Goal: Transaction & Acquisition: Purchase product/service

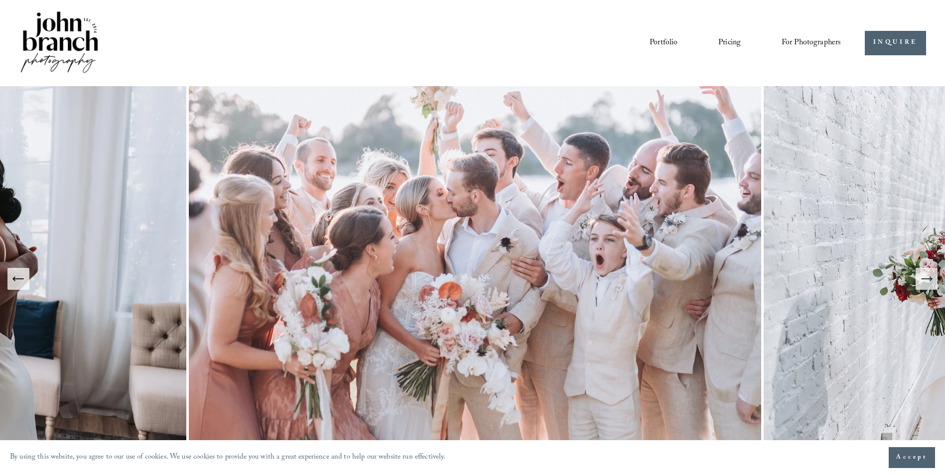
click at [0, 0] on span "Presets" at bounding box center [0, 0] width 0 height 0
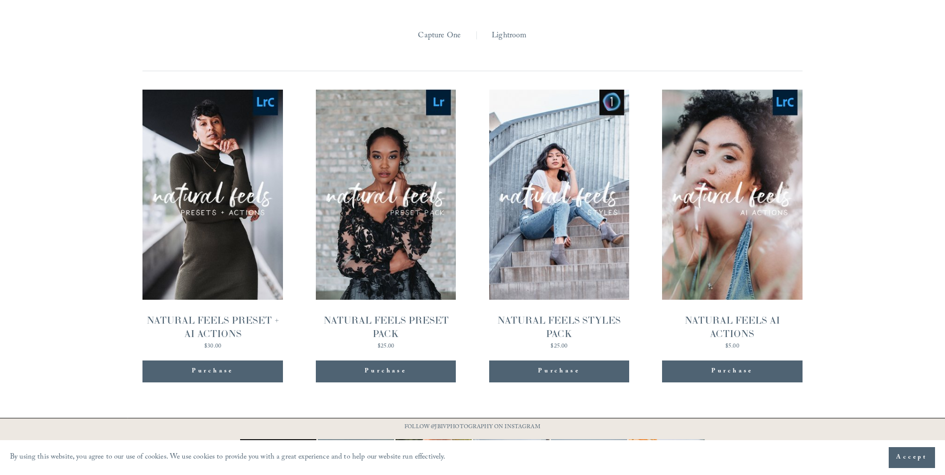
scroll to position [1046, 0]
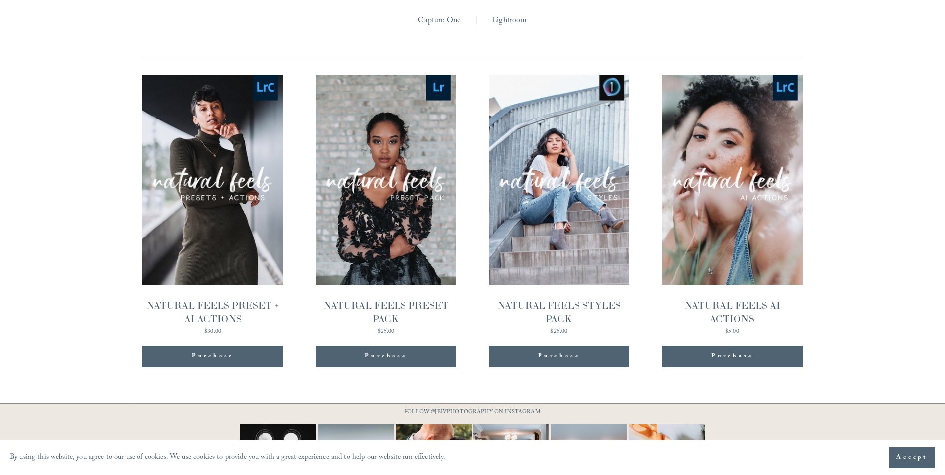
click at [230, 299] on div "NATURAL FEELS PRESET + AI ACTIONS" at bounding box center [212, 312] width 140 height 27
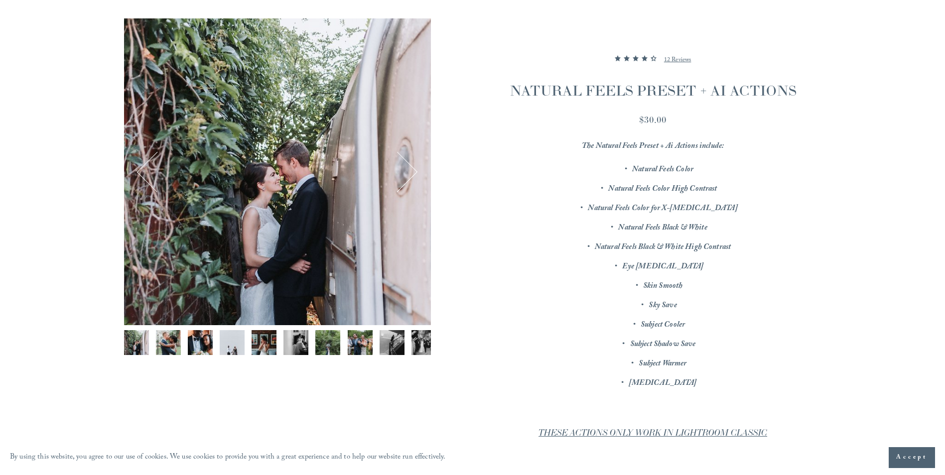
scroll to position [149, 0]
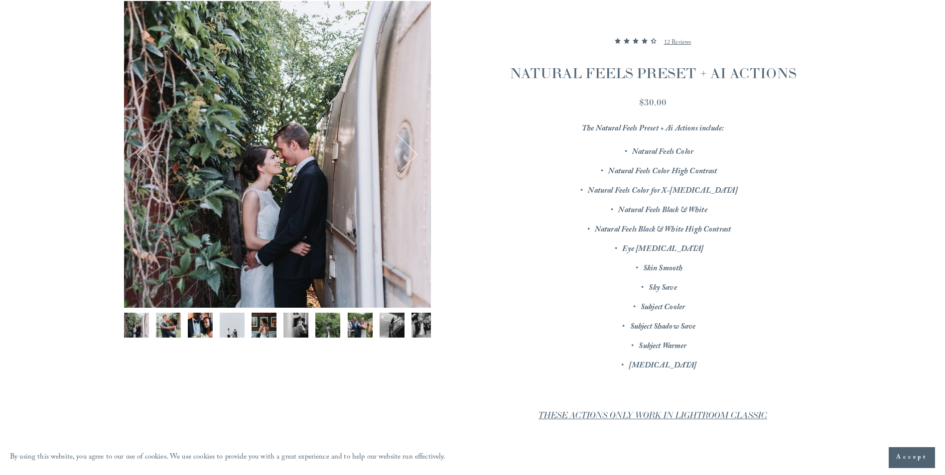
click at [292, 319] on img "Image 6 of 12" at bounding box center [295, 325] width 25 height 25
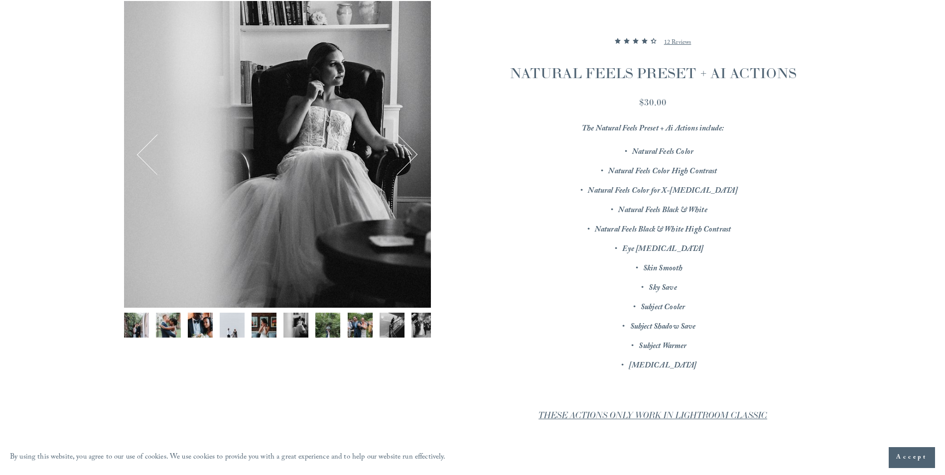
click at [334, 325] on img "Image 7 of 12" at bounding box center [327, 325] width 25 height 25
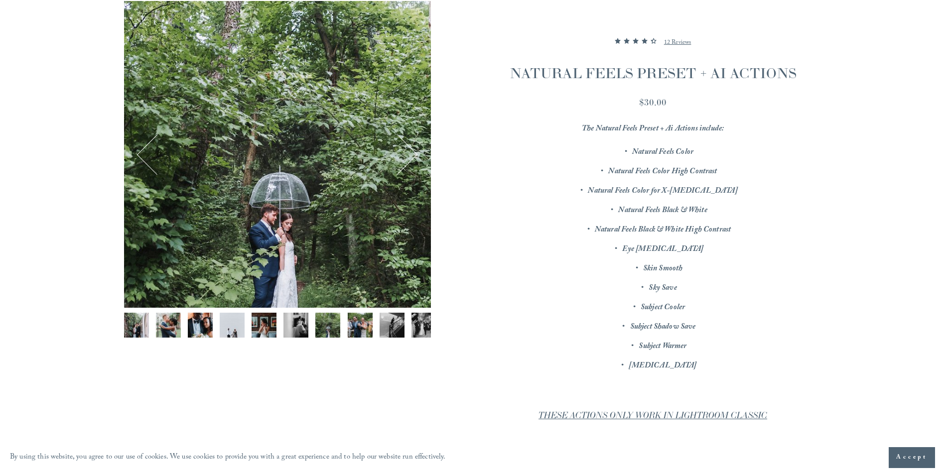
click at [360, 322] on img "Image 8 of 12" at bounding box center [360, 325] width 25 height 25
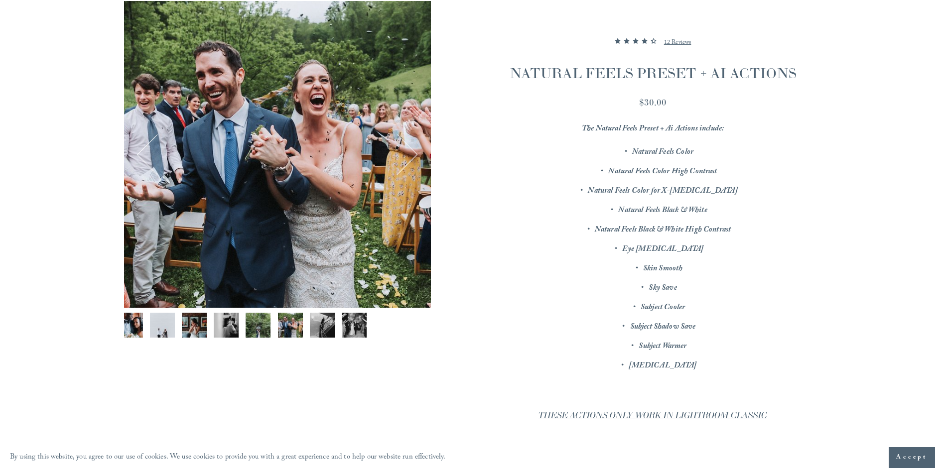
scroll to position [0, 77]
click at [364, 321] on div "Gallery thumbnails" at bounding box center [277, 328] width 307 height 30
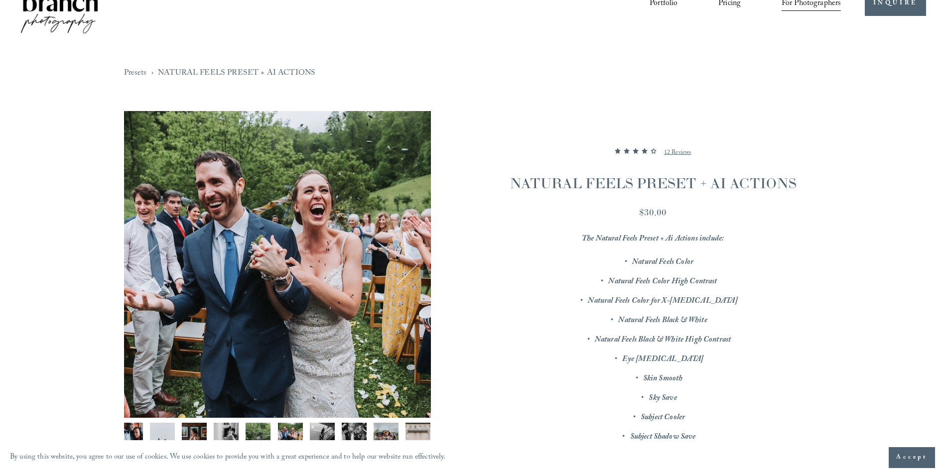
scroll to position [0, 0]
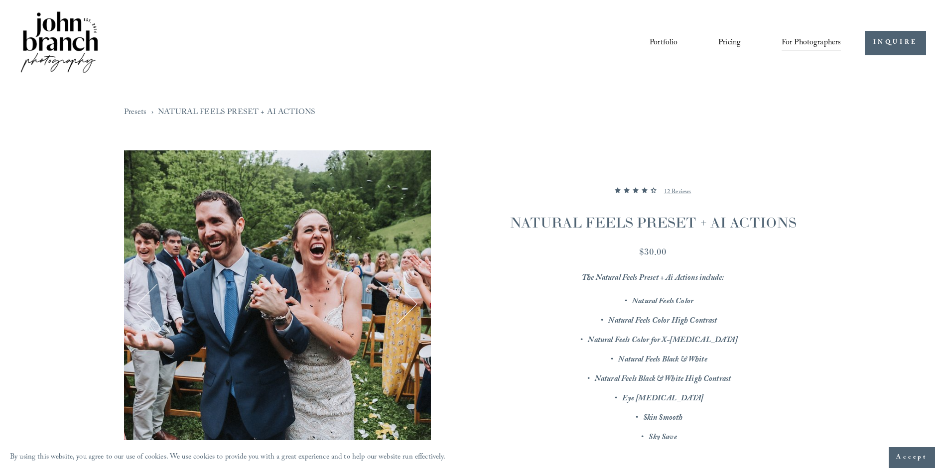
click at [668, 43] on link "Portfolio" at bounding box center [663, 42] width 28 height 17
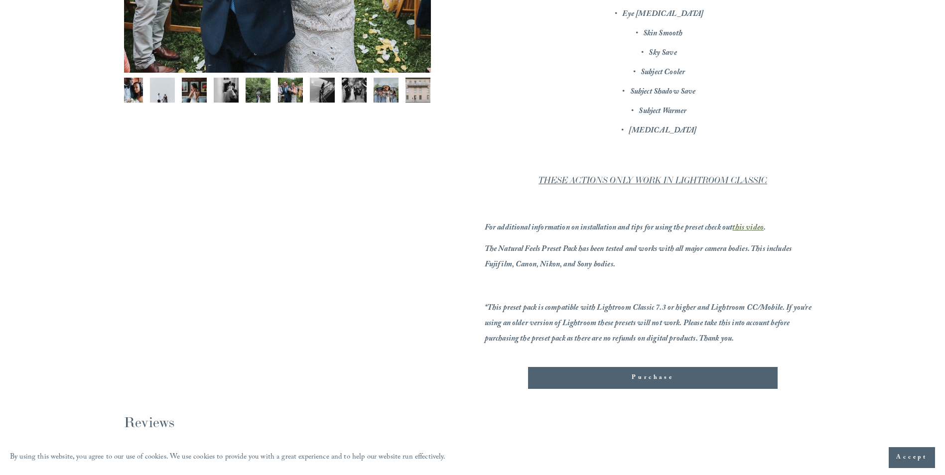
scroll to position [199, 0]
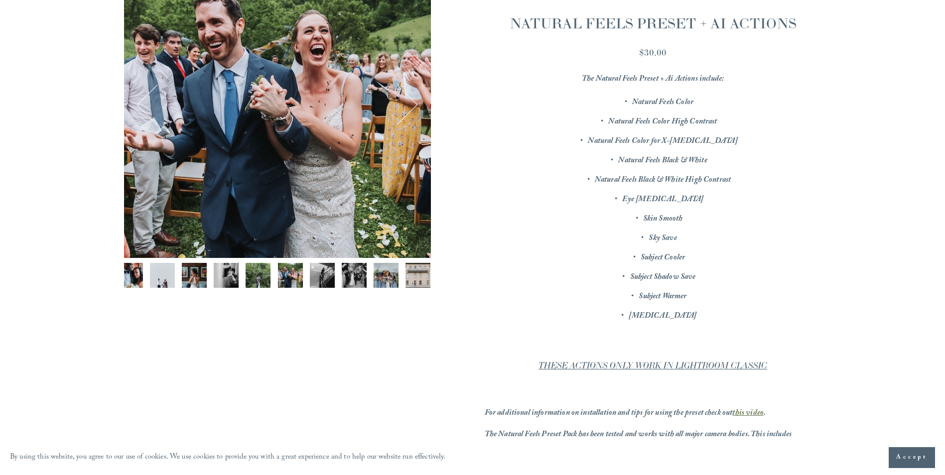
click at [374, 273] on img "Image 11 of 12" at bounding box center [386, 275] width 25 height 25
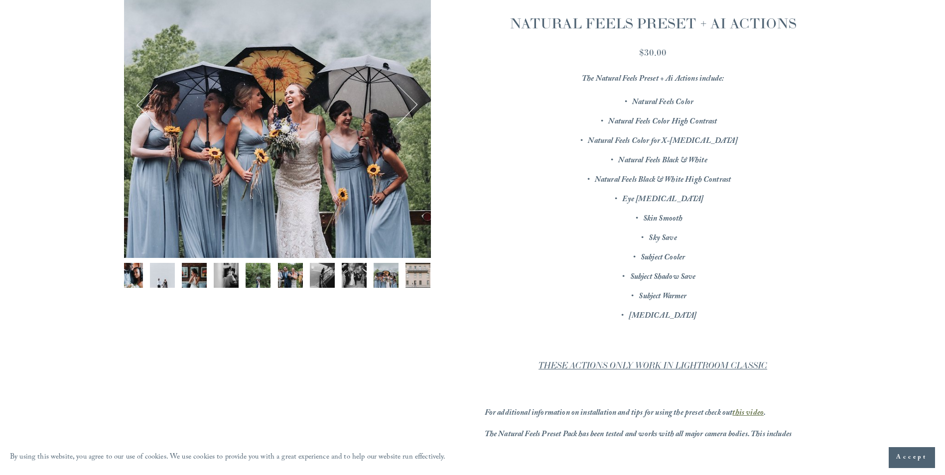
click at [407, 272] on img "Image 12 of 12" at bounding box center [417, 275] width 25 height 25
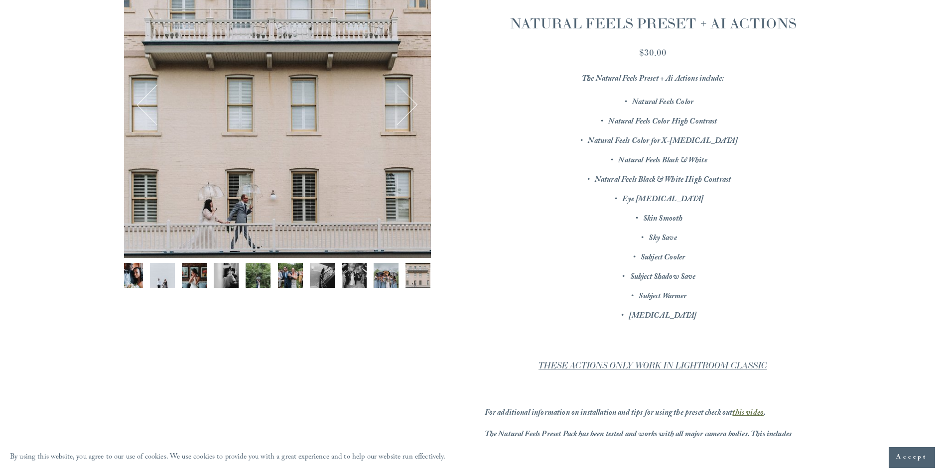
click at [400, 104] on button "Next" at bounding box center [397, 105] width 38 height 38
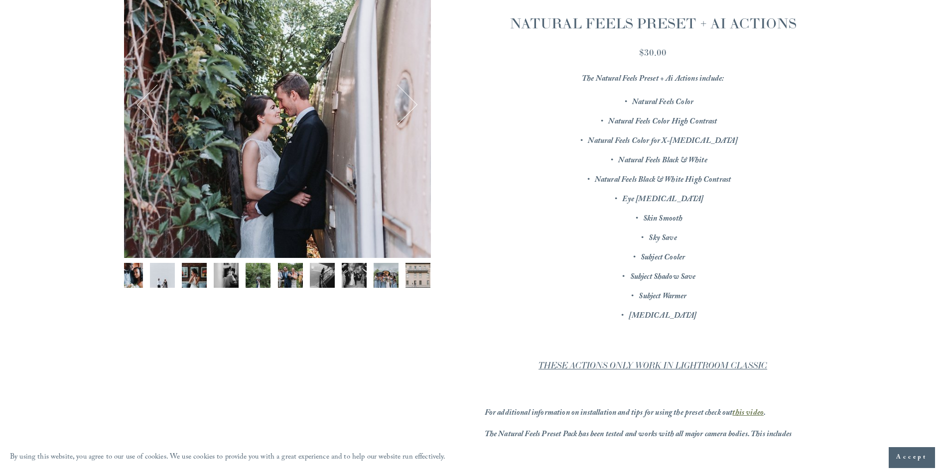
click at [400, 104] on button "Next" at bounding box center [397, 105] width 38 height 38
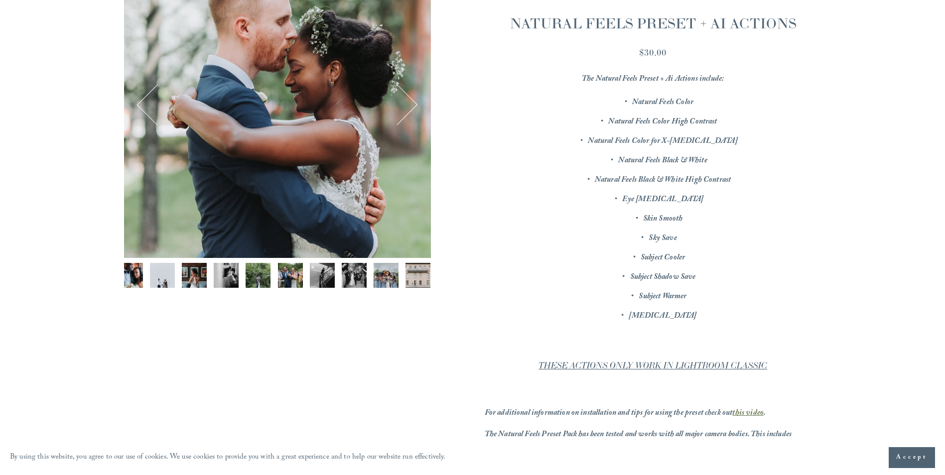
click at [400, 104] on button "Next" at bounding box center [397, 105] width 38 height 38
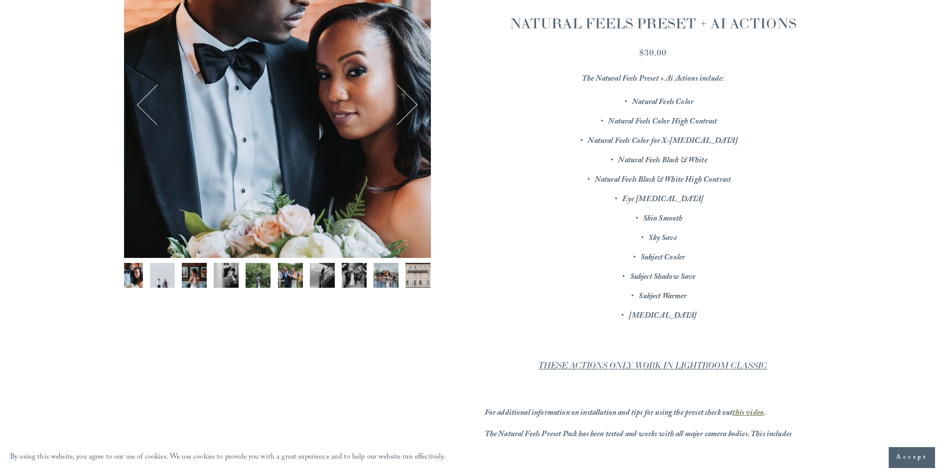
click at [400, 104] on button "Next" at bounding box center [397, 105] width 38 height 38
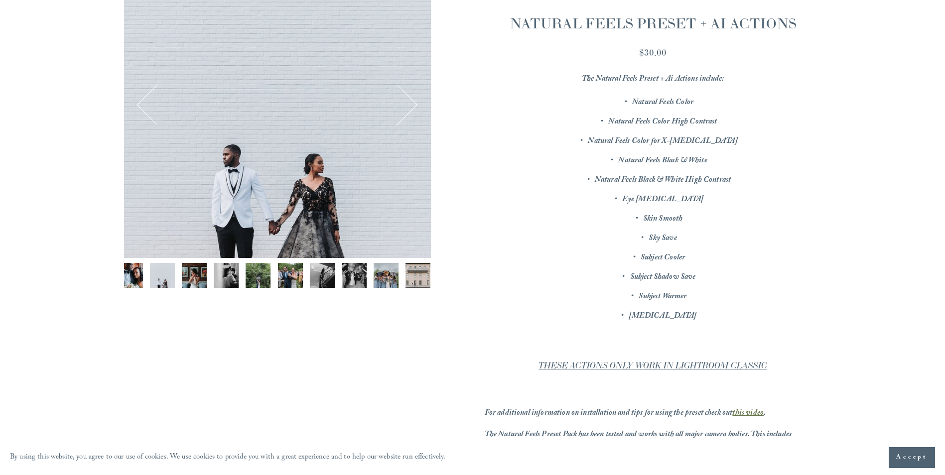
click at [400, 104] on button "Next" at bounding box center [397, 105] width 38 height 38
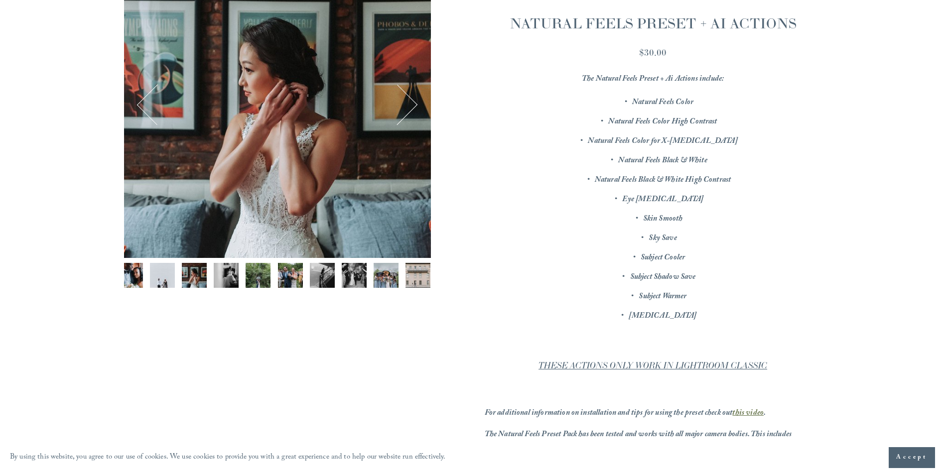
click at [400, 104] on button "Next" at bounding box center [397, 105] width 38 height 38
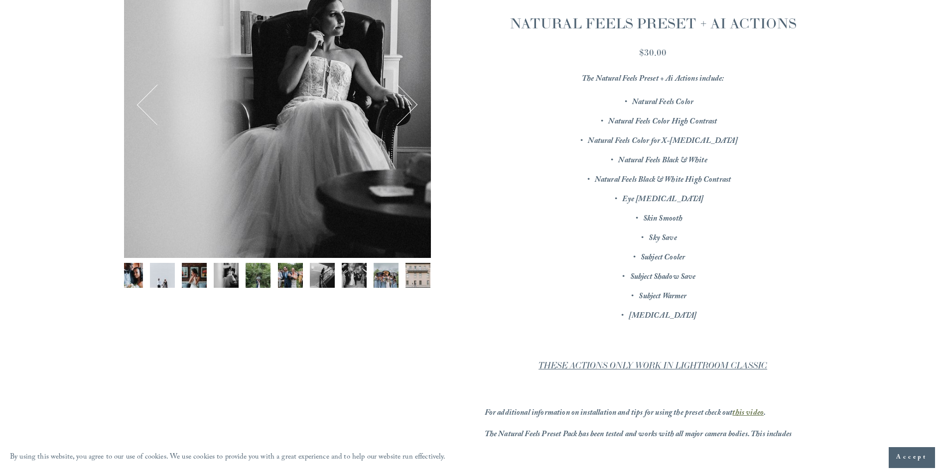
click at [400, 104] on button "Next" at bounding box center [397, 105] width 38 height 38
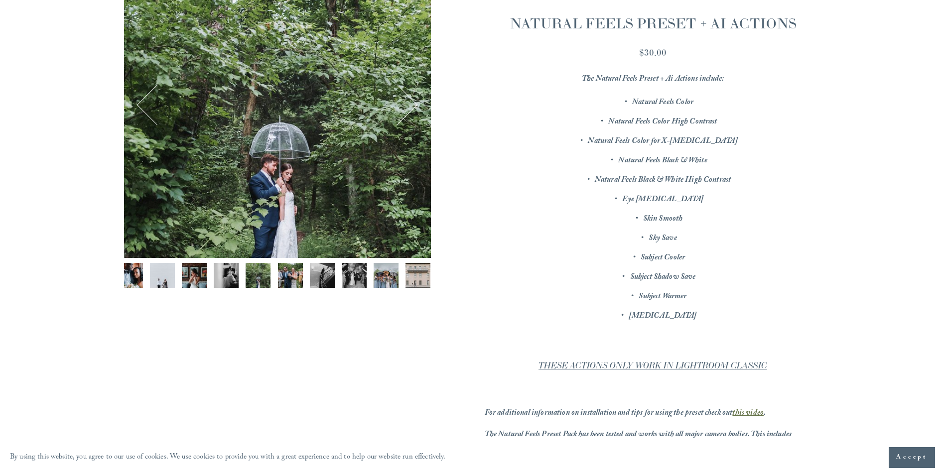
click at [400, 104] on button "Next" at bounding box center [397, 105] width 38 height 38
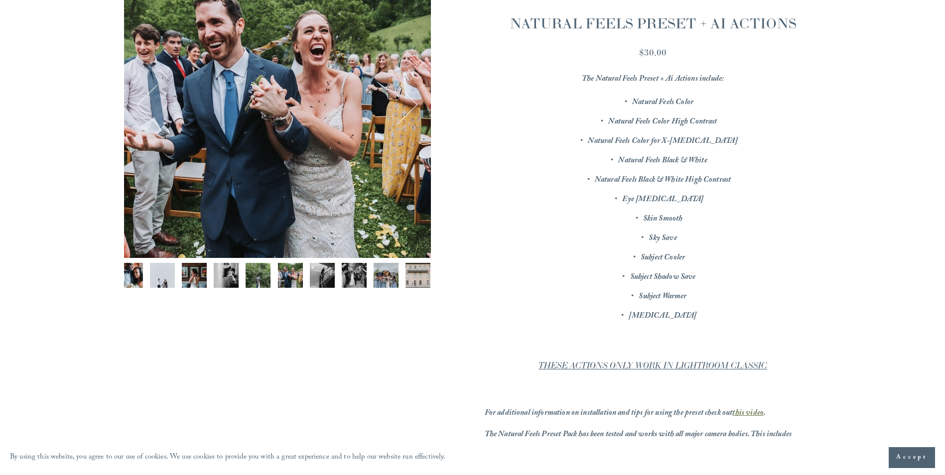
click at [400, 104] on button "Next" at bounding box center [397, 105] width 38 height 38
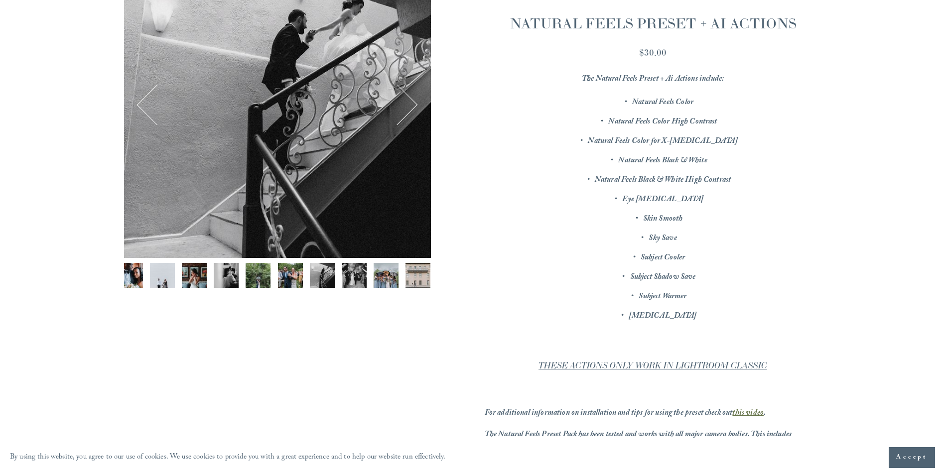
click at [400, 104] on button "Next" at bounding box center [397, 105] width 38 height 38
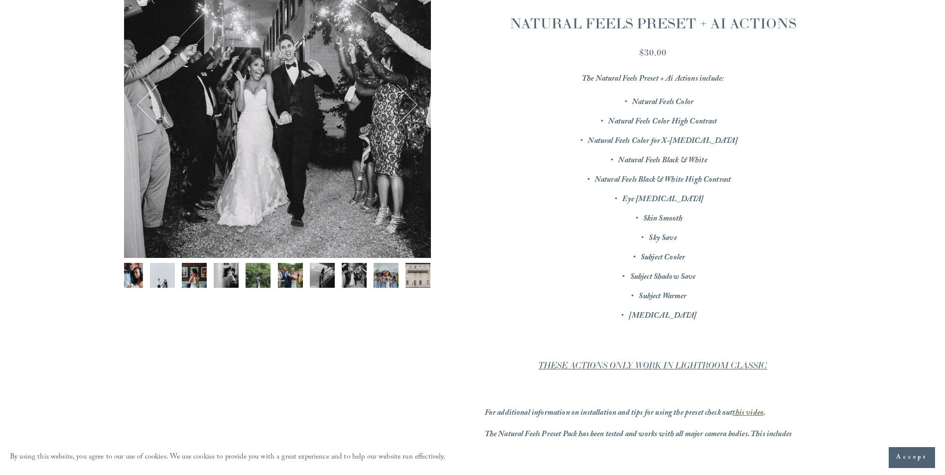
click at [400, 104] on button "Next" at bounding box center [397, 105] width 38 height 38
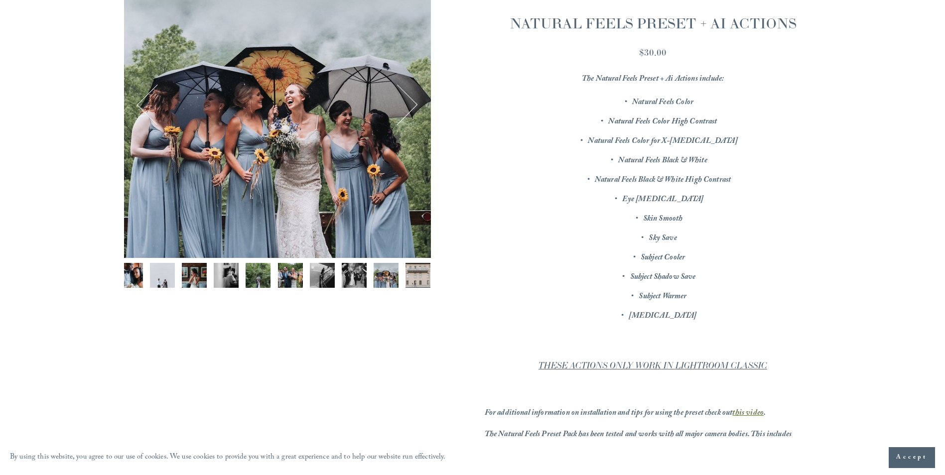
click at [400, 104] on button "Next" at bounding box center [397, 105] width 38 height 38
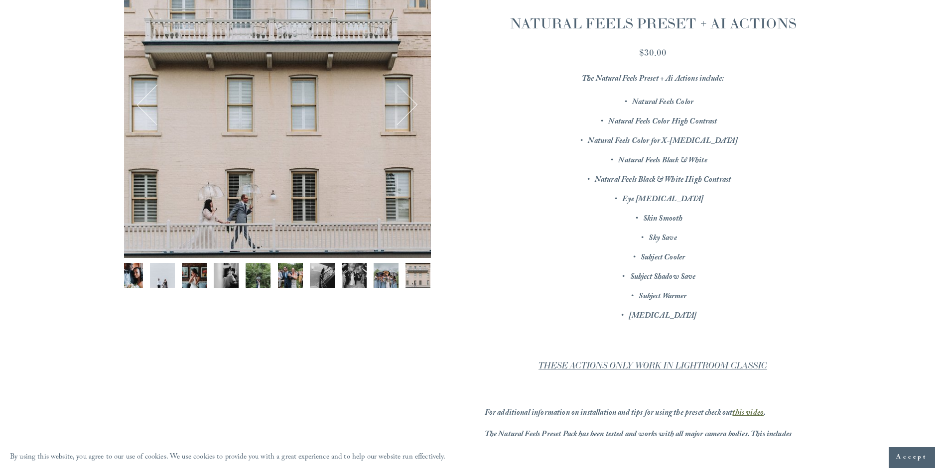
click at [400, 104] on button "Next" at bounding box center [397, 105] width 38 height 38
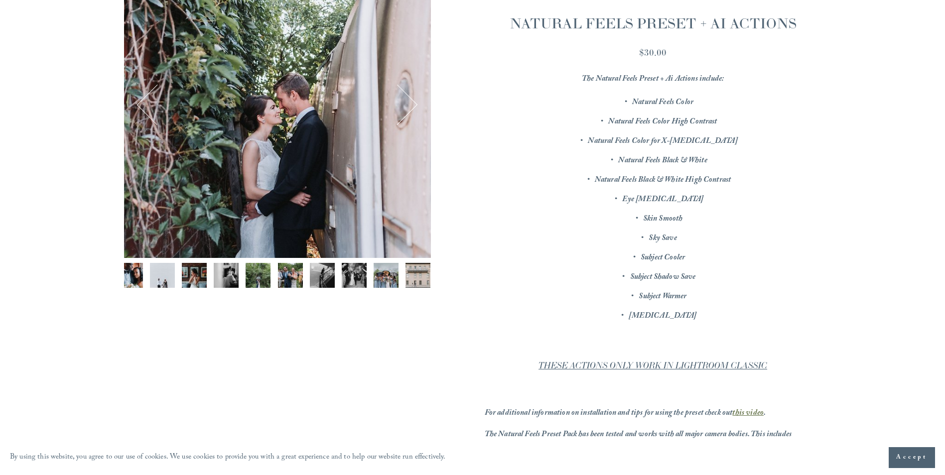
click at [400, 104] on button "Next" at bounding box center [397, 105] width 38 height 38
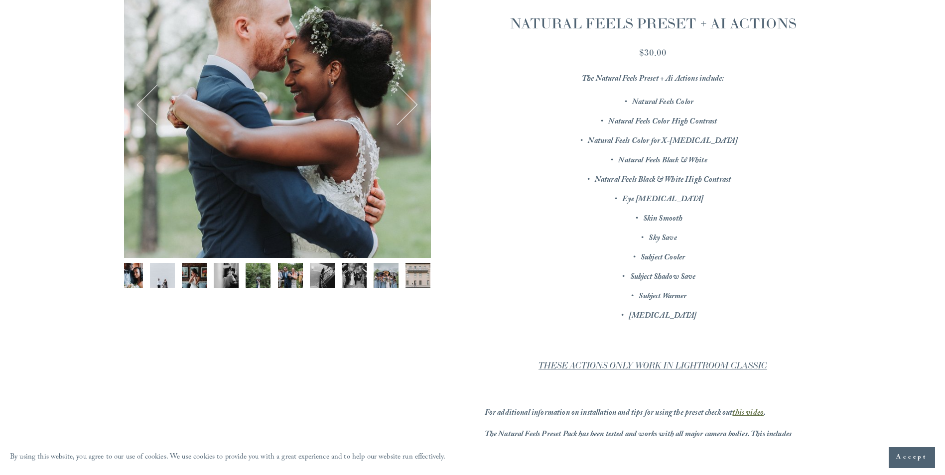
click at [400, 104] on button "Next" at bounding box center [397, 105] width 38 height 38
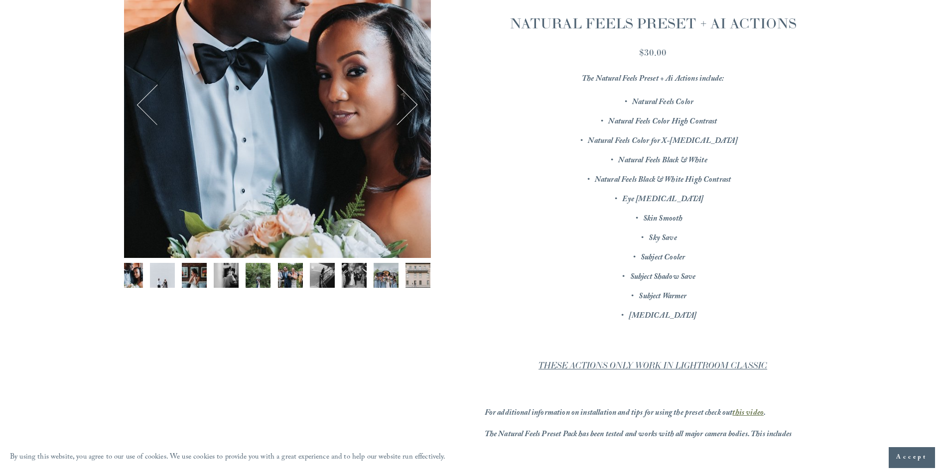
click at [400, 104] on button "Next" at bounding box center [397, 105] width 38 height 38
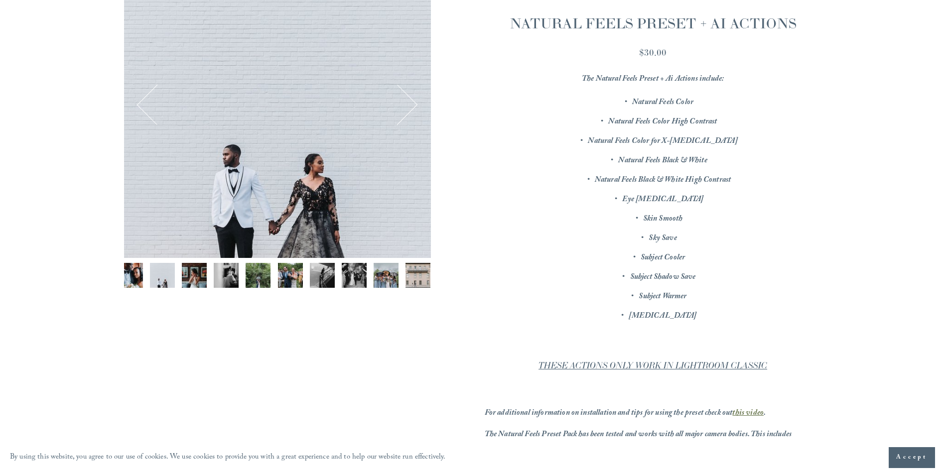
click at [400, 104] on button "Next" at bounding box center [397, 105] width 38 height 38
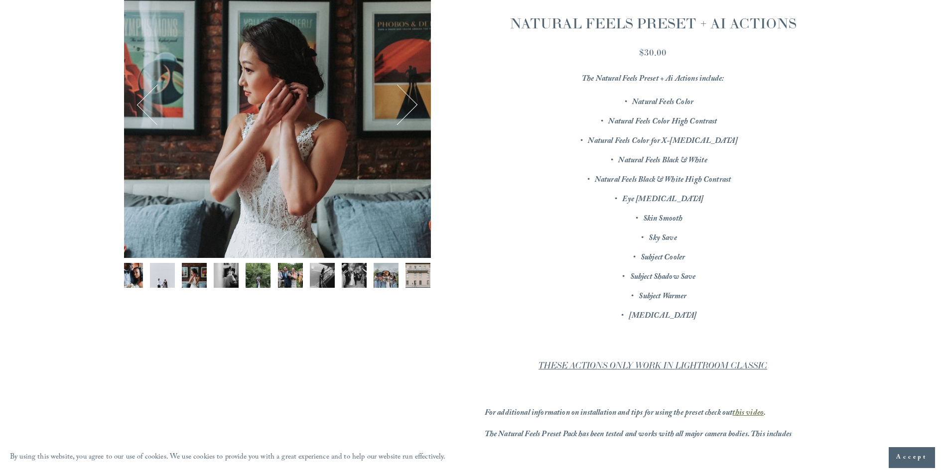
click at [400, 104] on button "Next" at bounding box center [397, 105] width 38 height 38
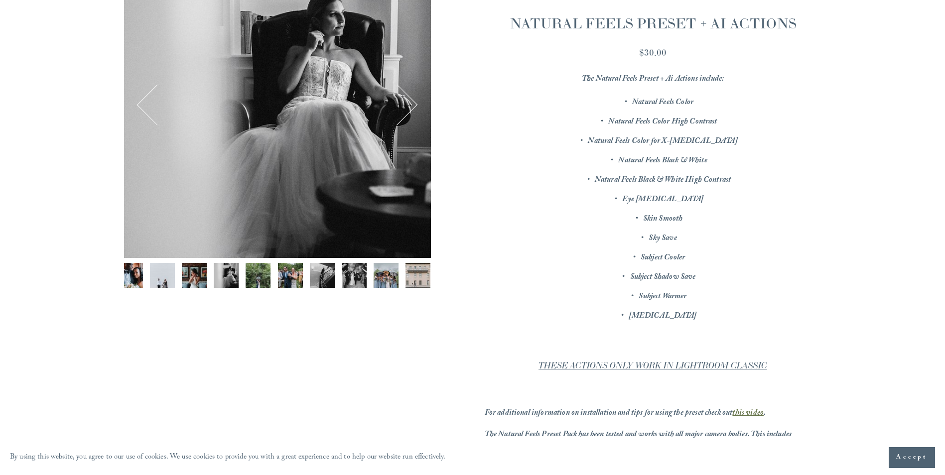
click at [400, 104] on button "Next" at bounding box center [397, 105] width 38 height 38
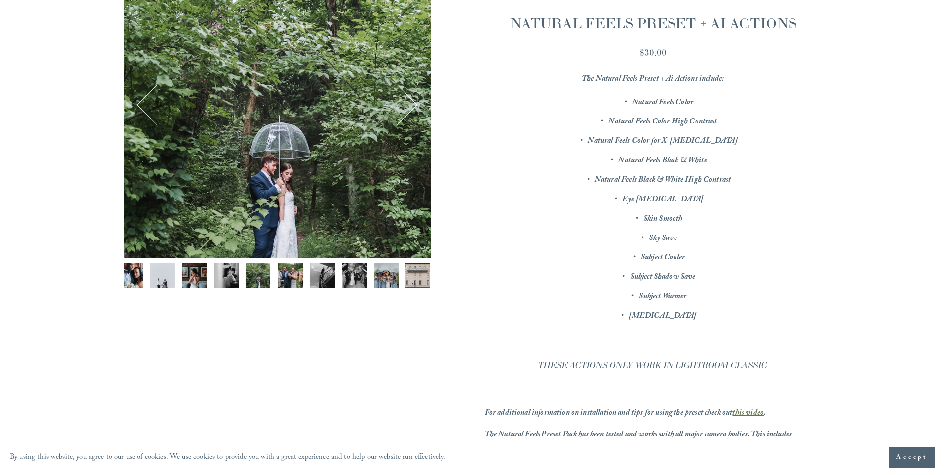
click at [400, 104] on button "Next" at bounding box center [397, 105] width 38 height 38
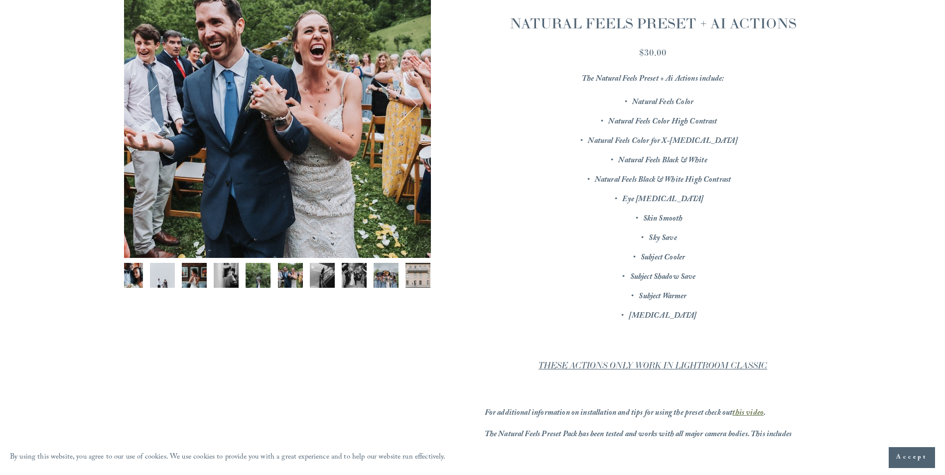
click at [400, 104] on button "Next" at bounding box center [397, 105] width 38 height 38
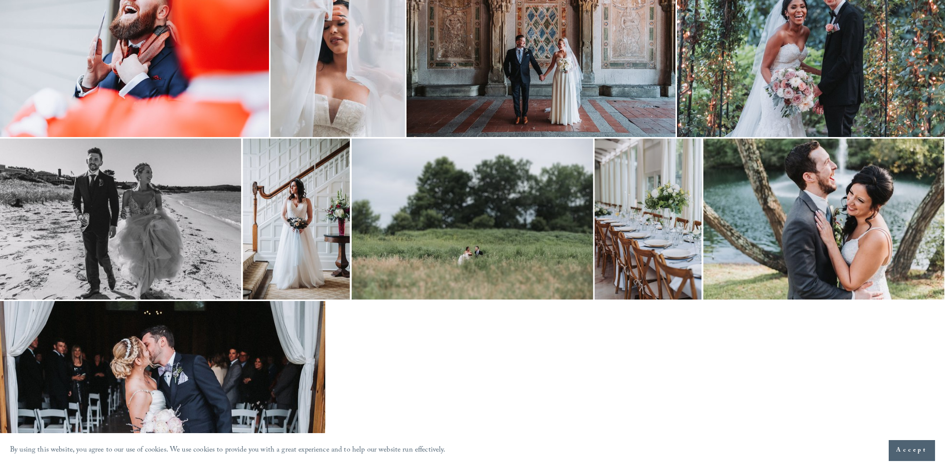
scroll to position [1743, 0]
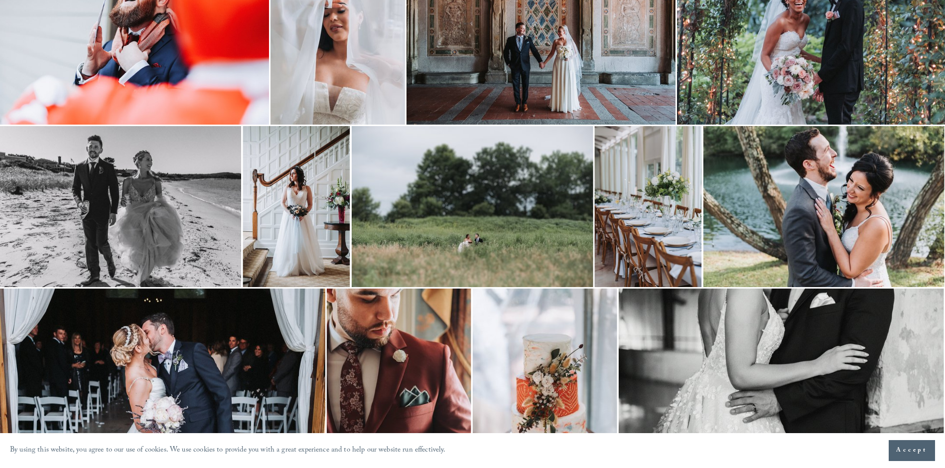
click at [265, 179] on img at bounding box center [296, 206] width 107 height 161
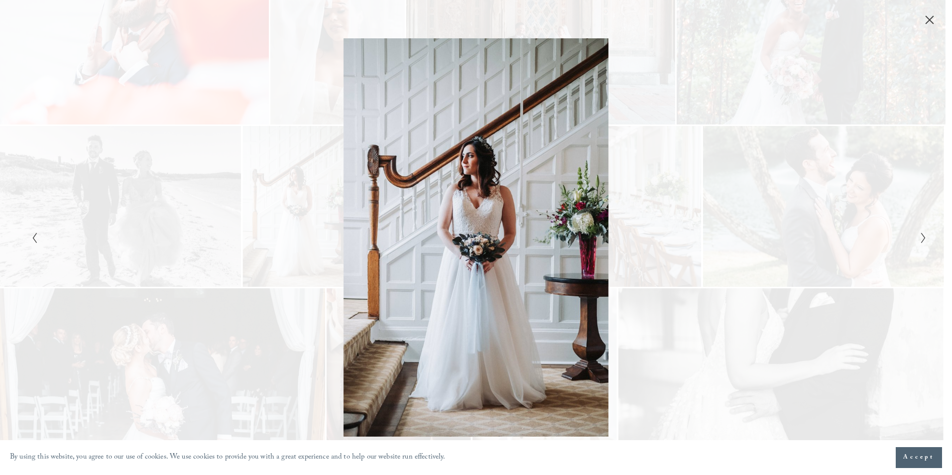
click at [265, 179] on div "Gallery" at bounding box center [252, 237] width 448 height 398
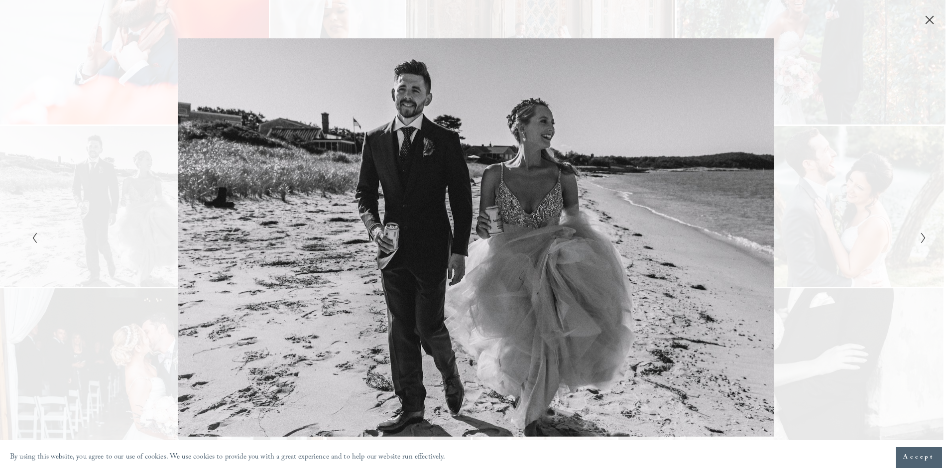
click at [935, 20] on icon "Close" at bounding box center [930, 20] width 10 height 10
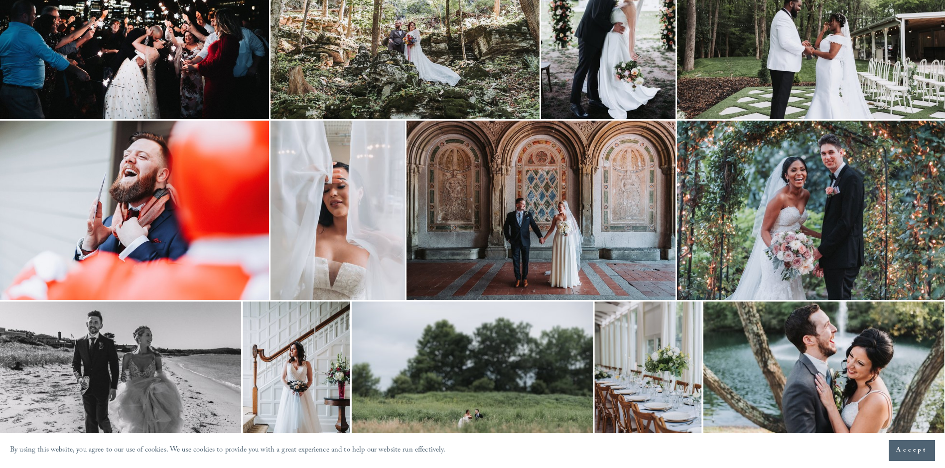
scroll to position [1340, 0]
